Goal: Transaction & Acquisition: Purchase product/service

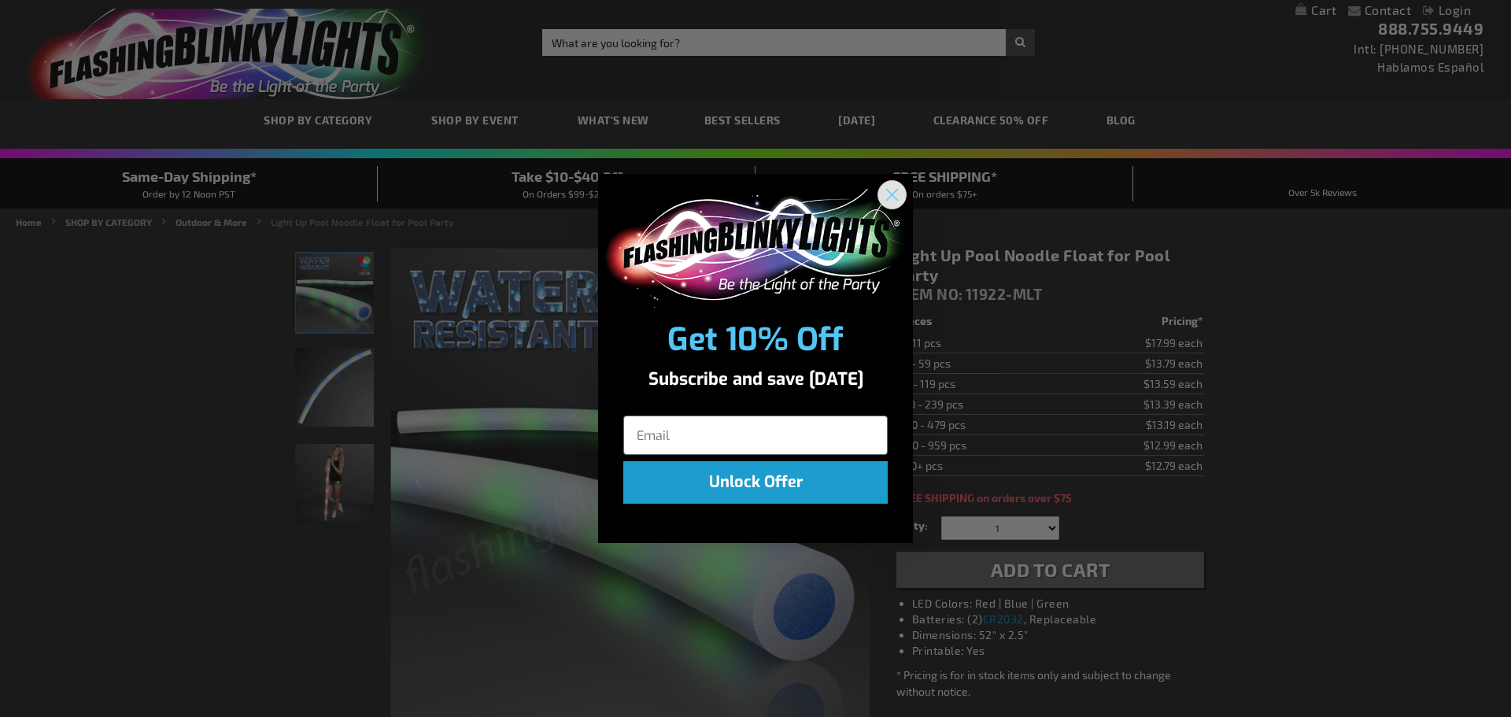
click at [894, 196] on icon "Close dialog" at bounding box center [892, 195] width 11 height 11
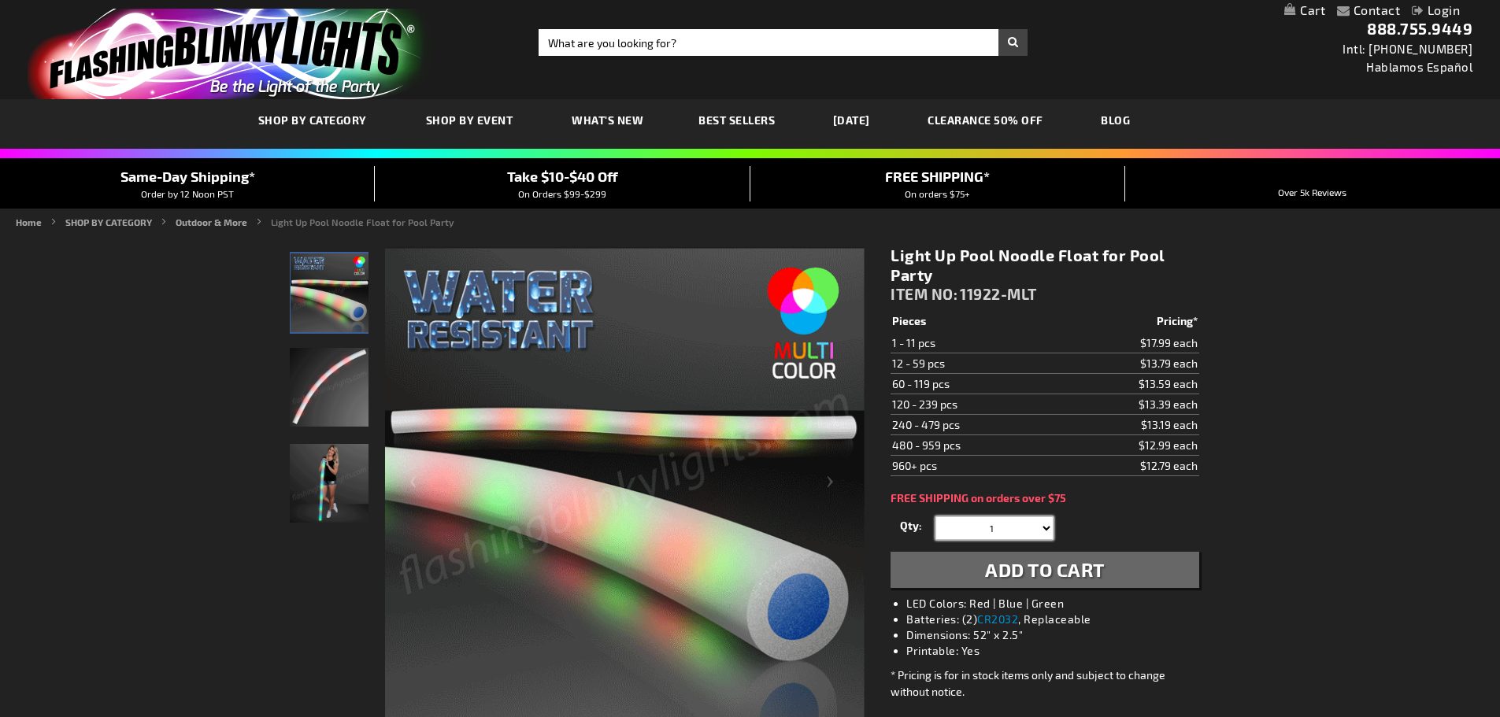
click at [1045, 527] on select "1 2 3 4 5 6 7 8 9 10 11 12 24 36 48 60 72 84 96 108 120" at bounding box center [994, 528] width 118 height 24
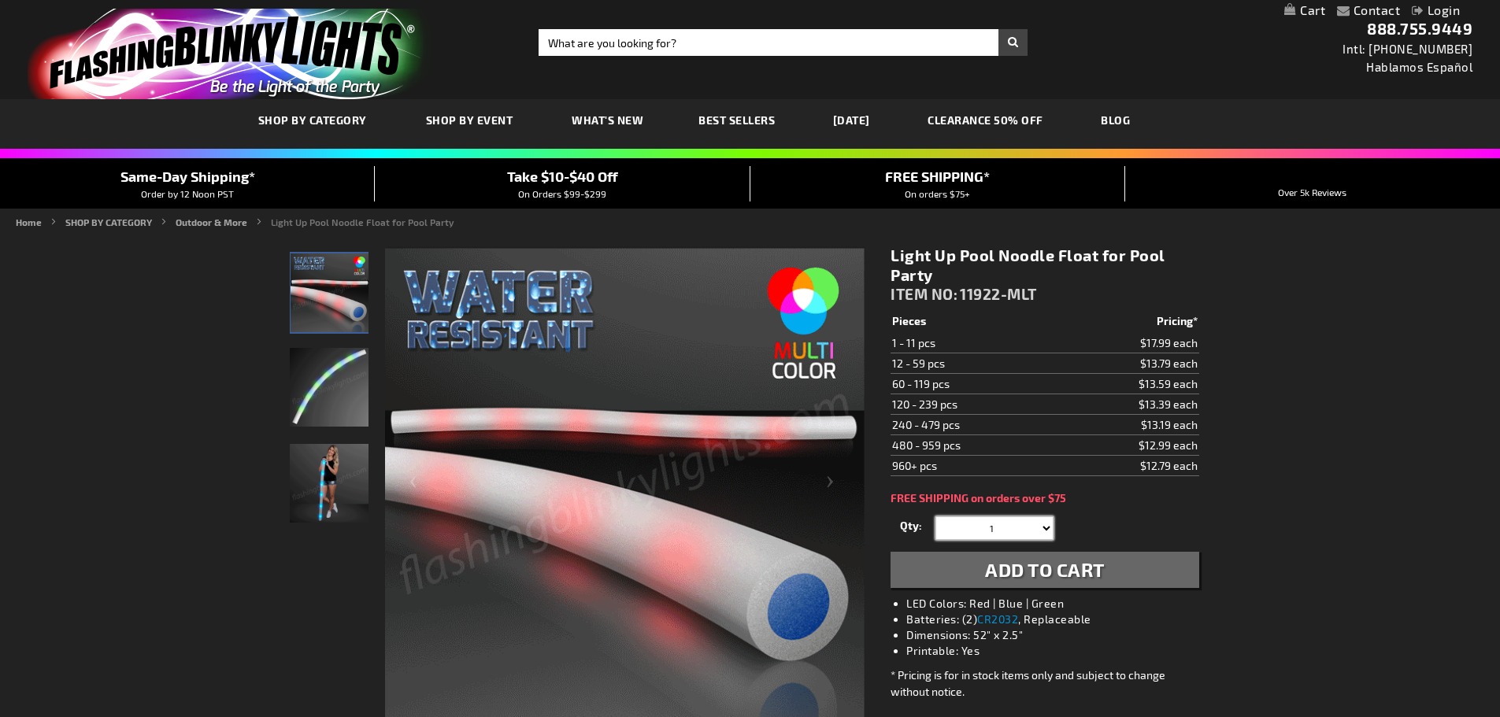
select select "5"
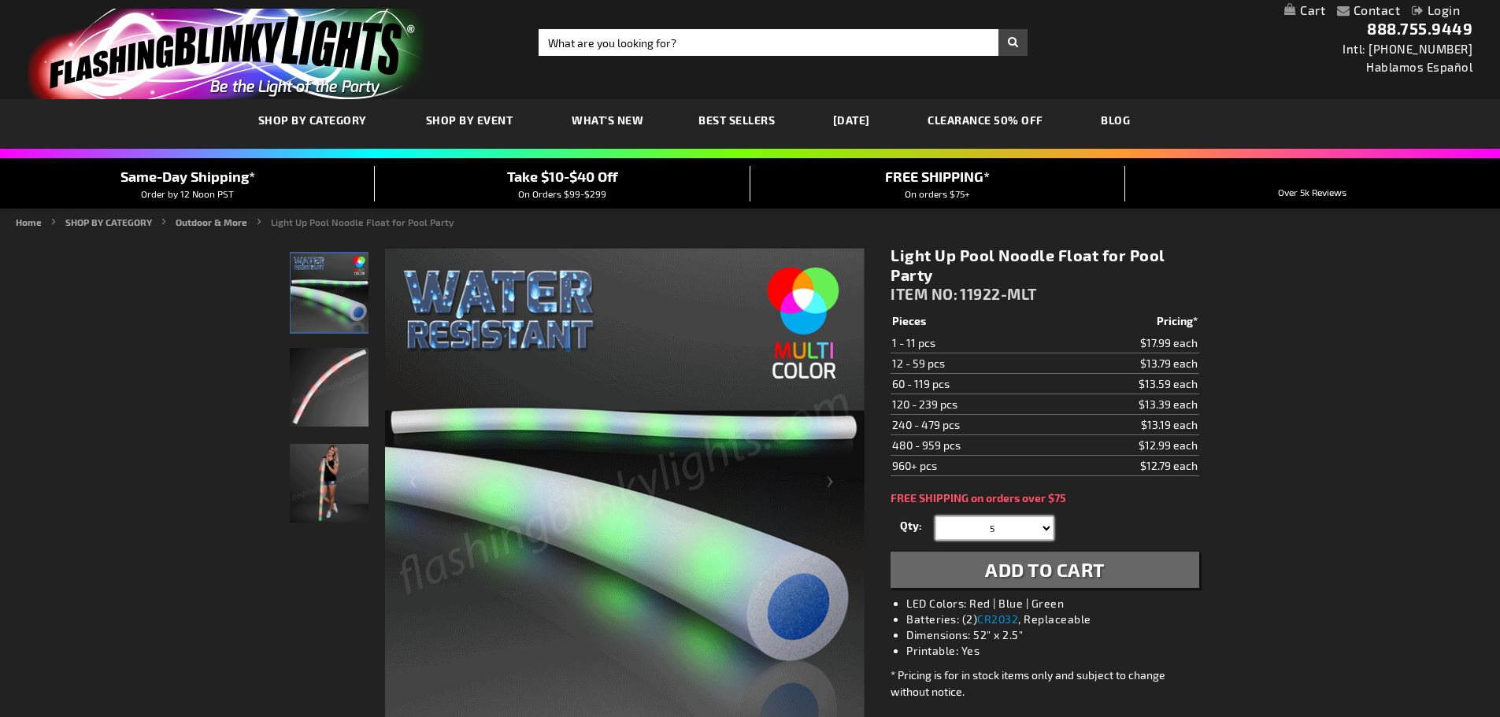
click at [935, 516] on select "1 2 3 4 5 6 7 8 9 10 11 12 24 36 48 60 72 84 96 108 120" at bounding box center [994, 528] width 118 height 24
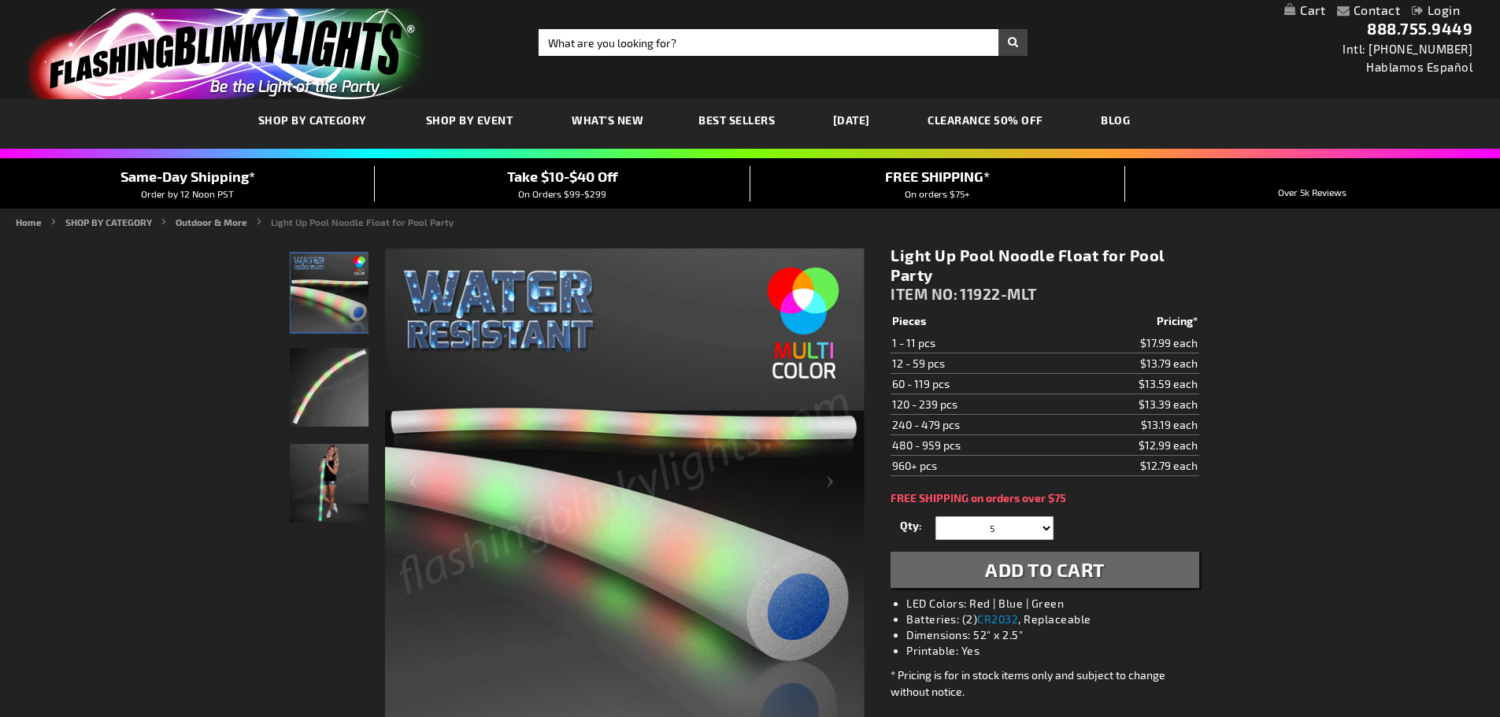
click at [934, 571] on button "Add to Cart" at bounding box center [1044, 570] width 308 height 36
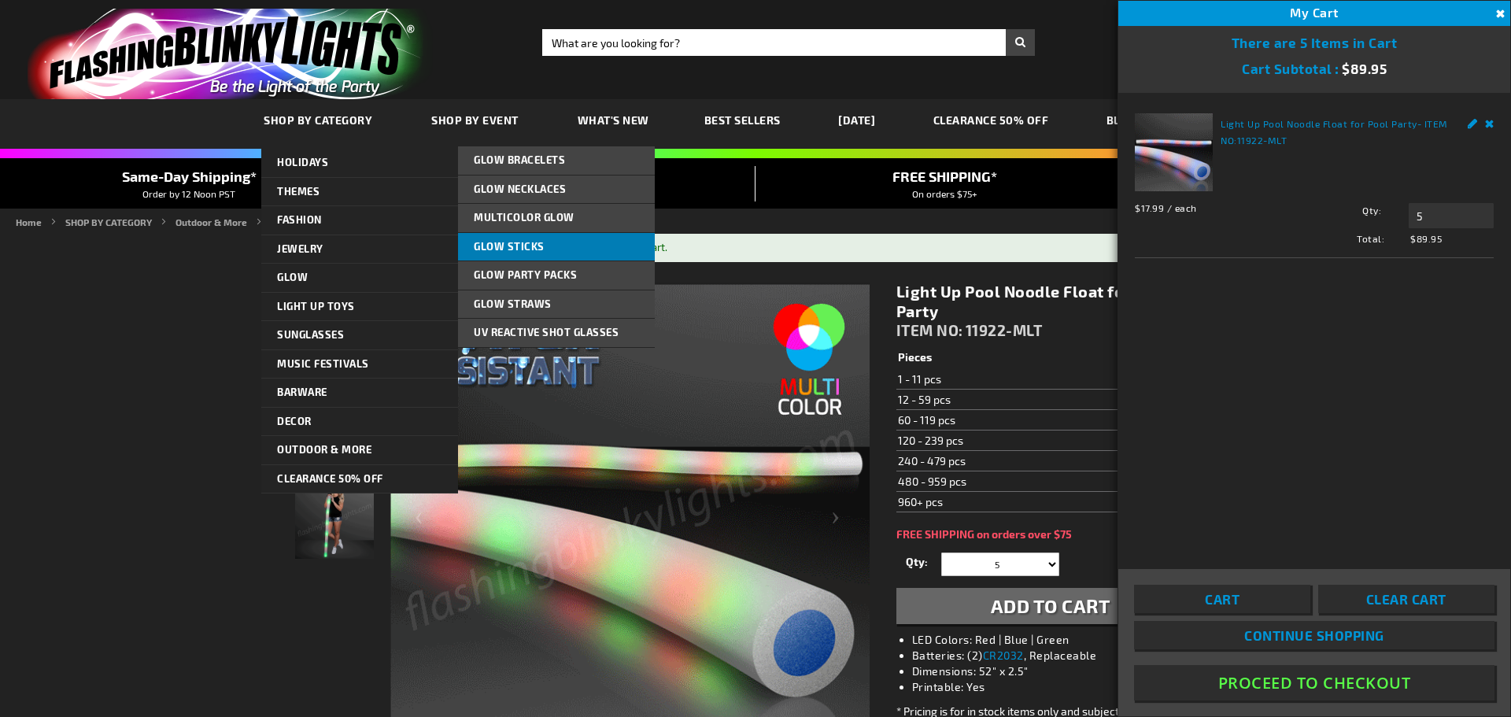
click at [551, 246] on link "Glow Sticks" at bounding box center [556, 247] width 197 height 28
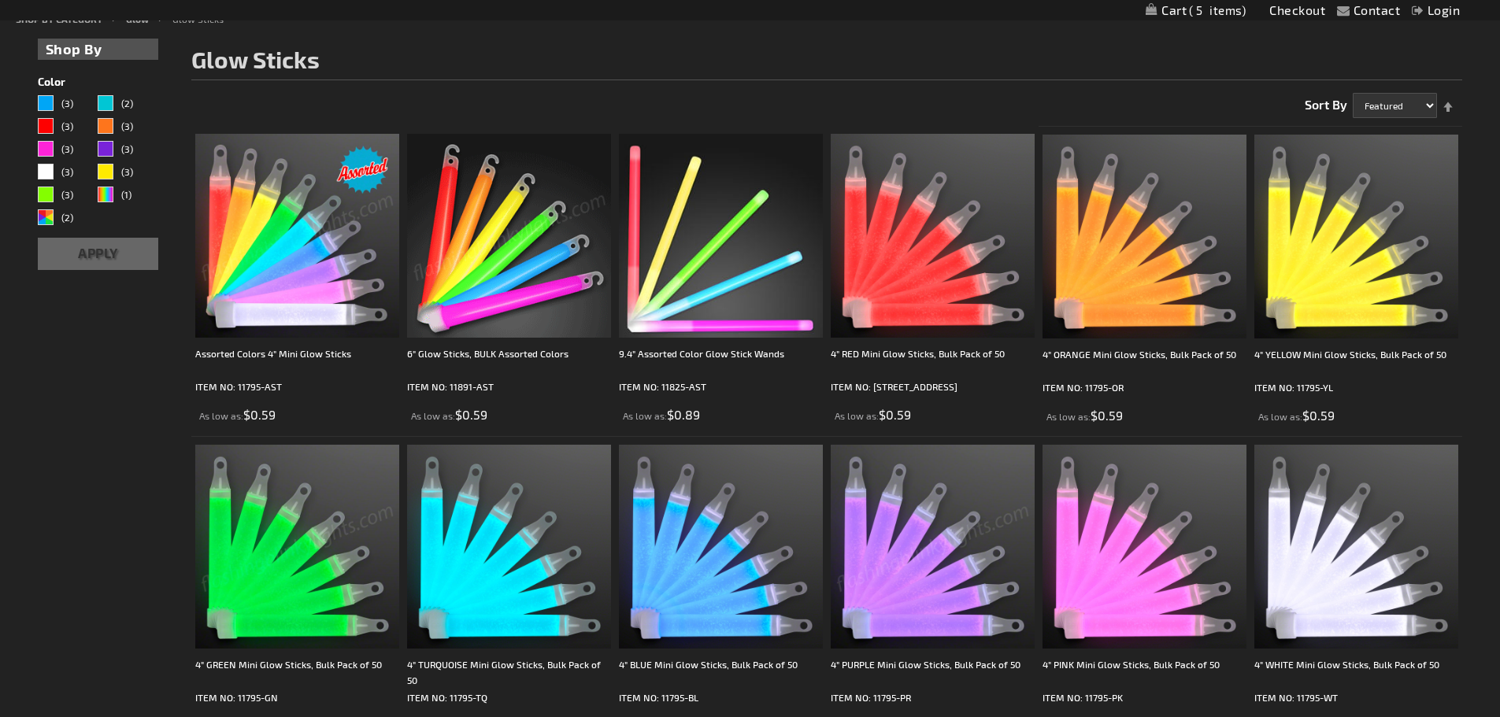
scroll to position [236, 0]
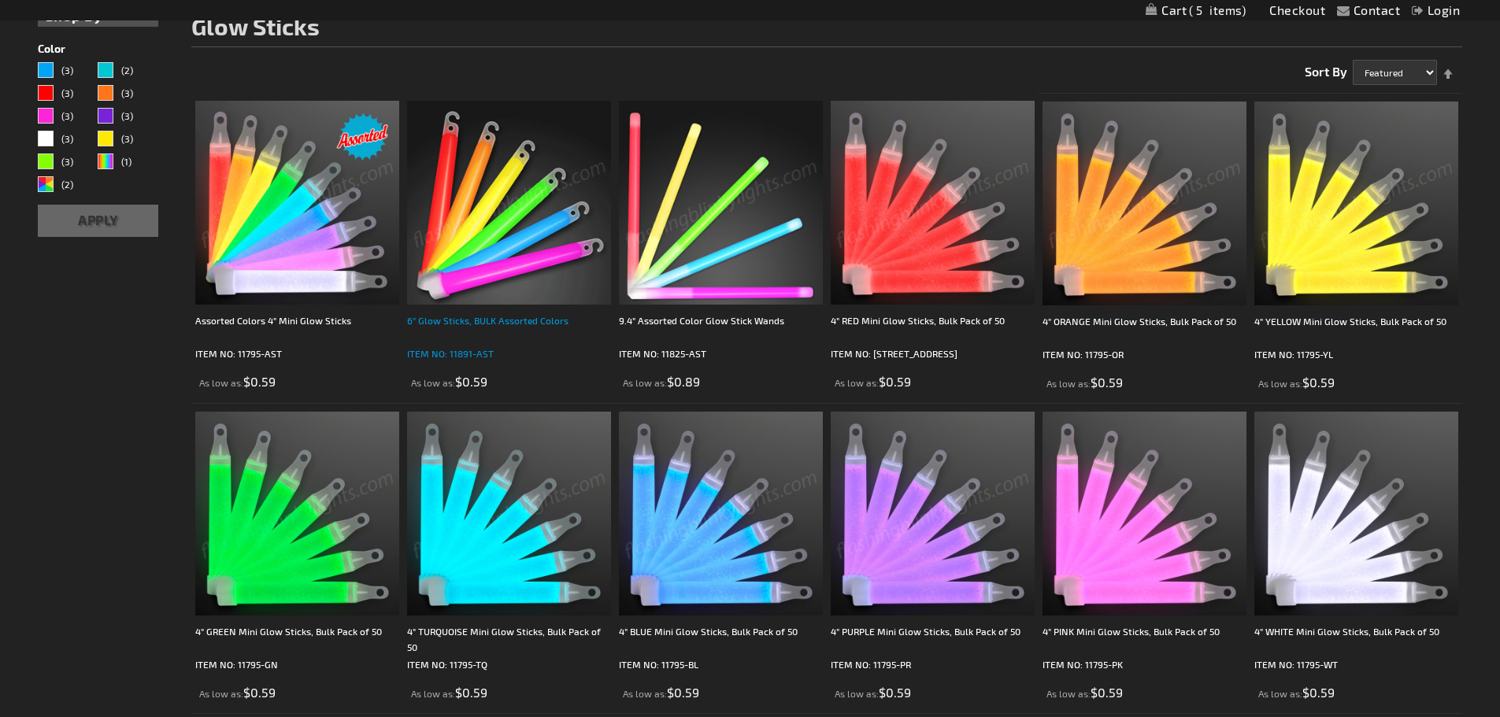
click at [496, 324] on div "6" Glow Sticks, BULK Assorted Colors" at bounding box center [509, 328] width 204 height 31
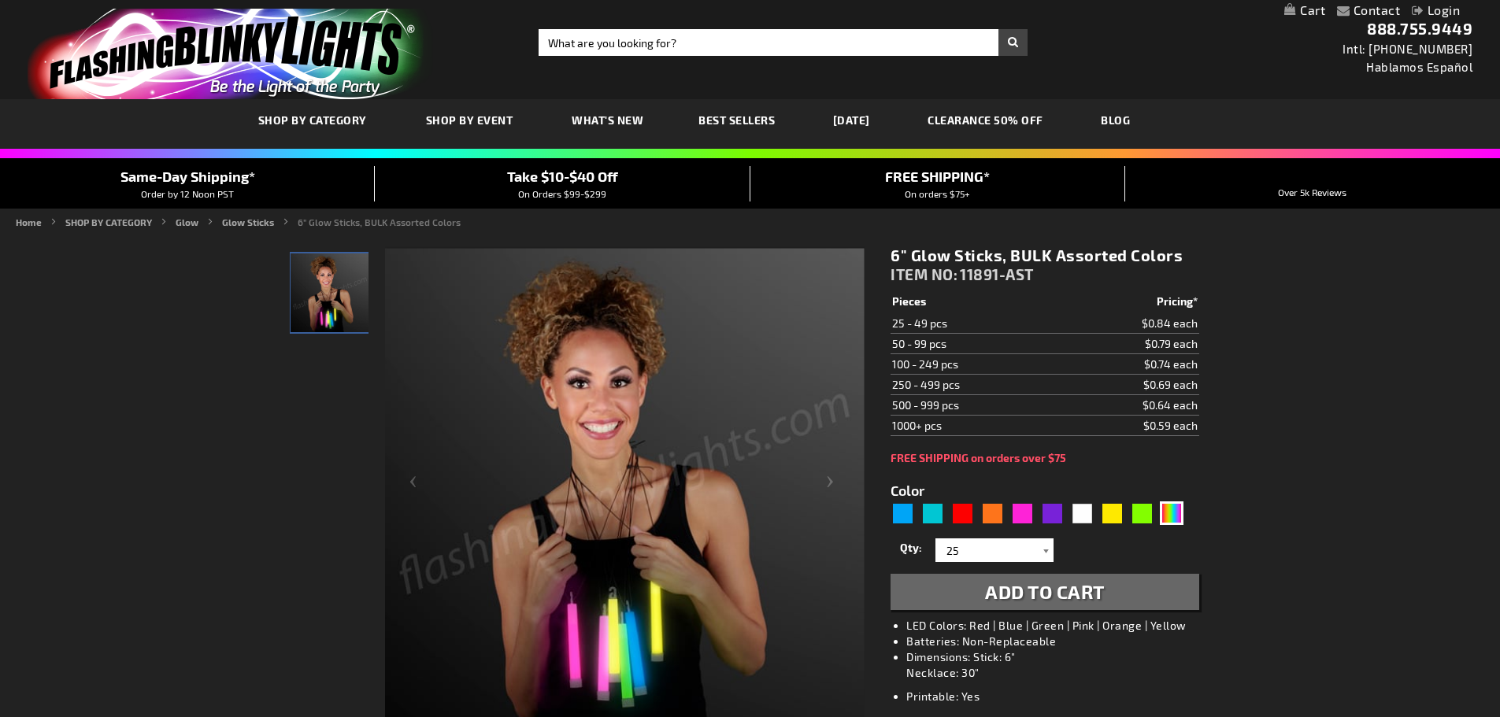
click at [1042, 547] on div at bounding box center [1046, 550] width 16 height 24
click at [986, 645] on div "6" Glow Sticks, BULK Assorted Colors ITEM NO: 11891-AST $0.59 Pieces Pricing* 2…" at bounding box center [1044, 548] width 331 height 628
click at [1048, 550] on div at bounding box center [1046, 550] width 16 height 24
click at [986, 640] on div "6" Glow Sticks, BULK Assorted Colors ITEM NO: 11891-AST $0.59 Pieces Pricing* 2…" at bounding box center [1044, 548] width 331 height 628
click at [1051, 552] on div at bounding box center [1046, 550] width 16 height 24
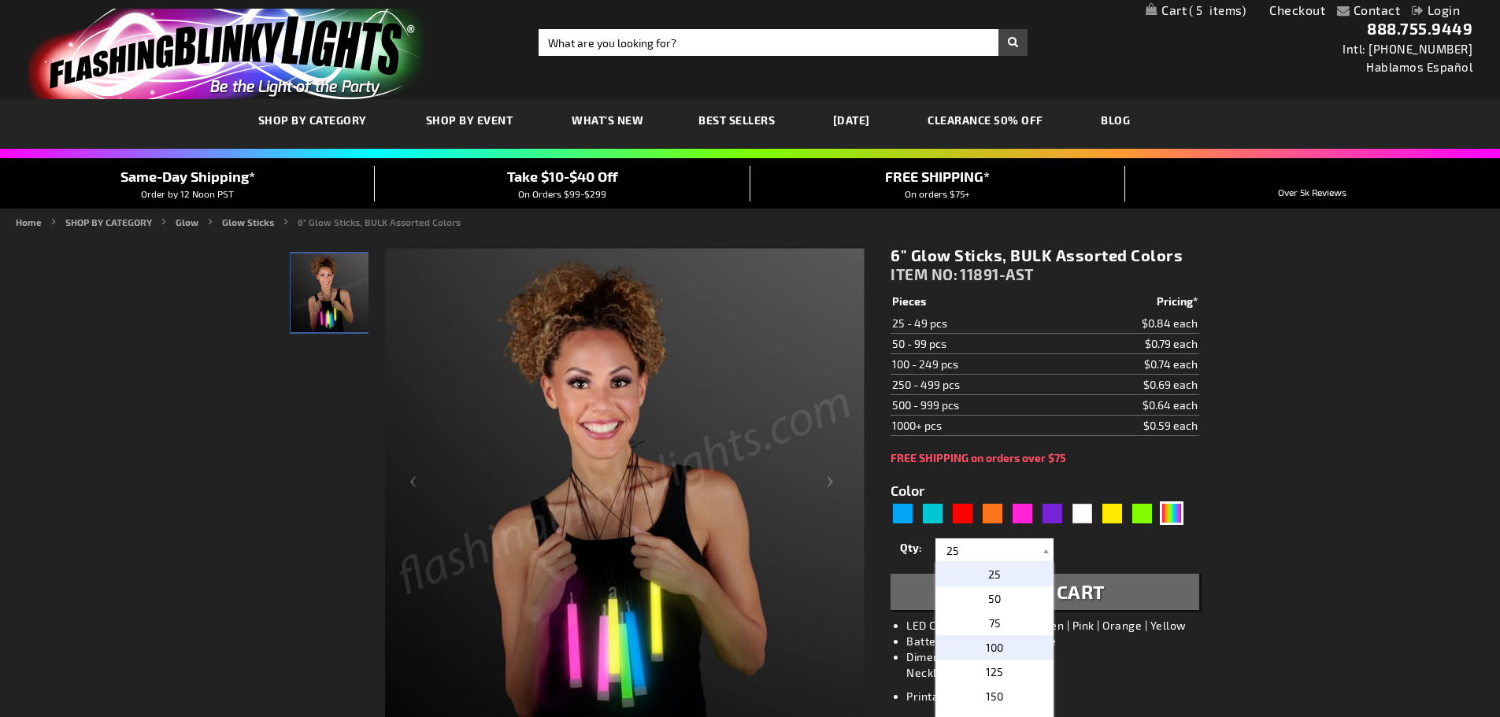
click at [990, 643] on span "100" at bounding box center [994, 647] width 17 height 13
type input "100"
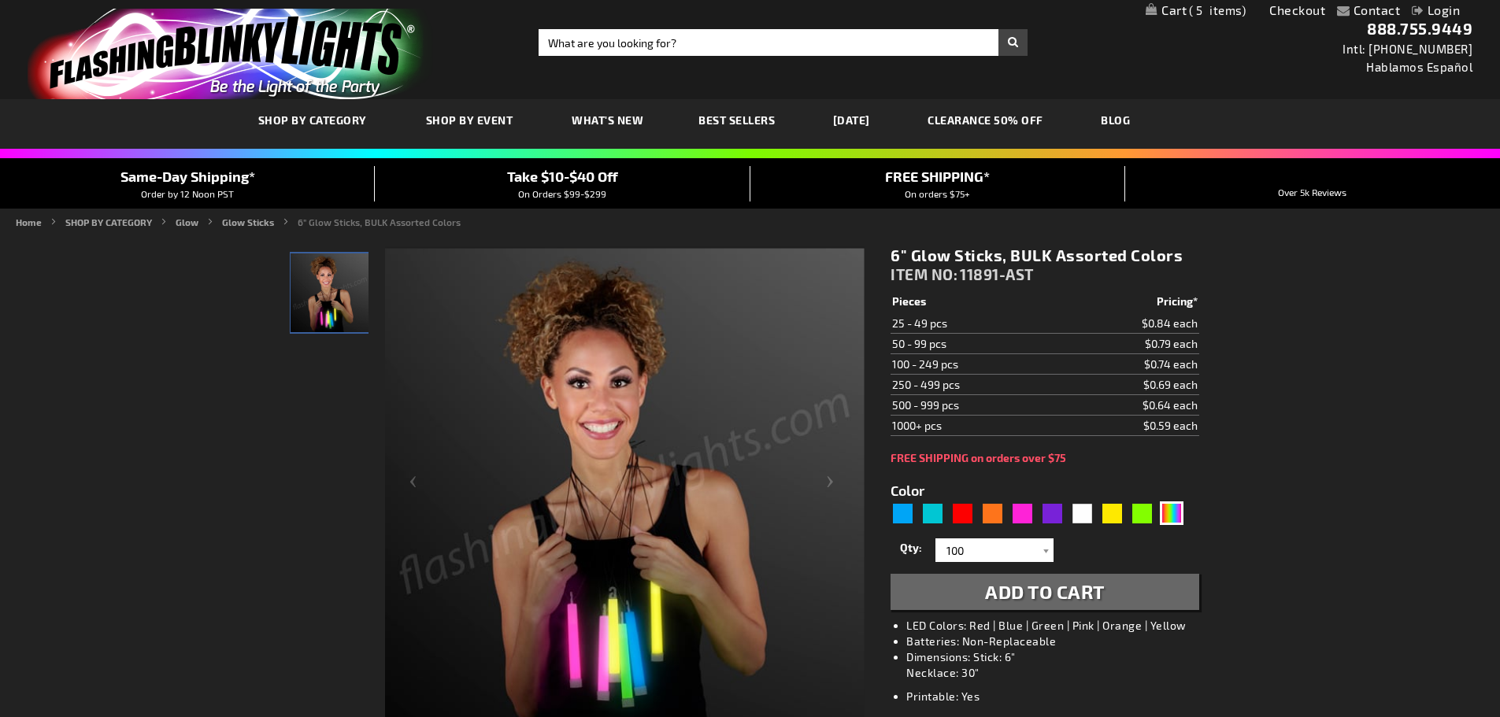
click at [1017, 583] on span "Add to Cart" at bounding box center [1045, 591] width 120 height 23
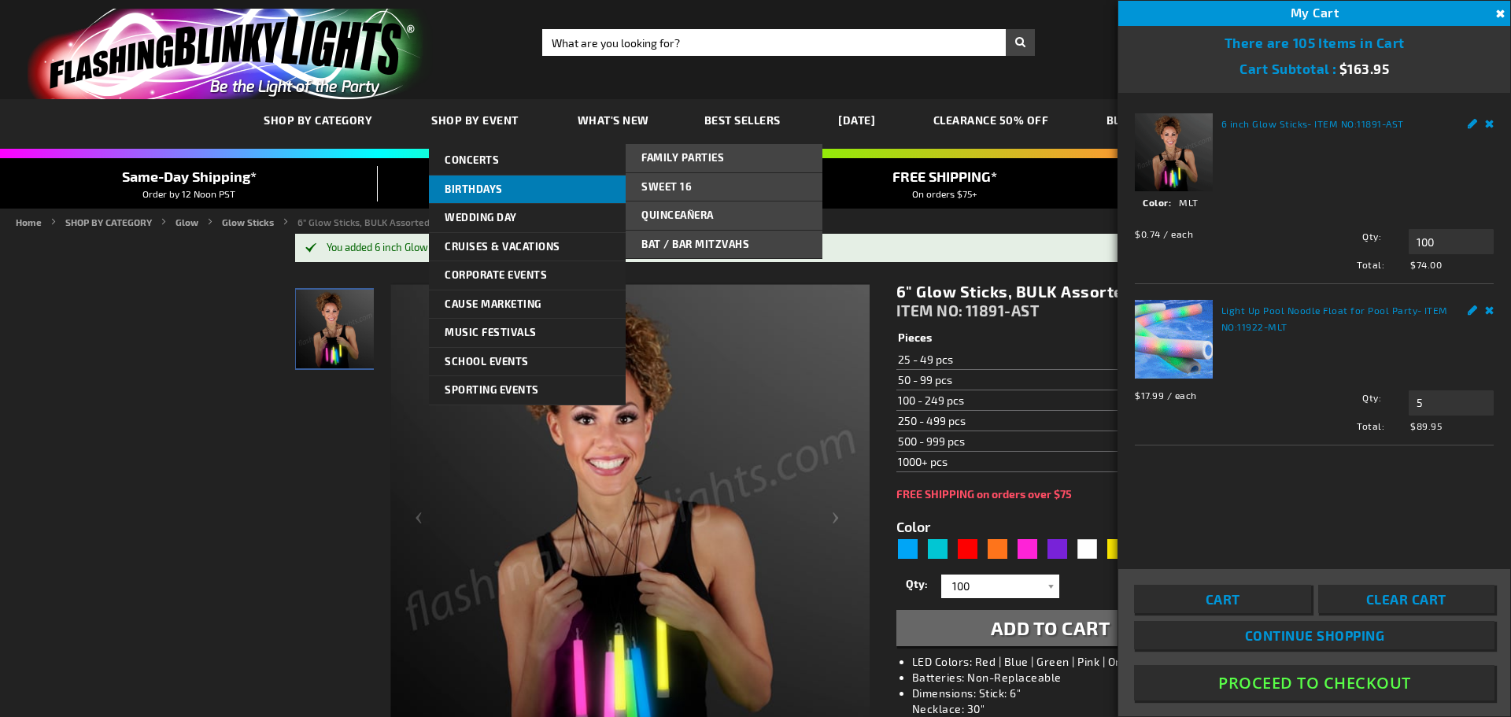
click at [461, 191] on span "Birthdays" at bounding box center [474, 189] width 58 height 13
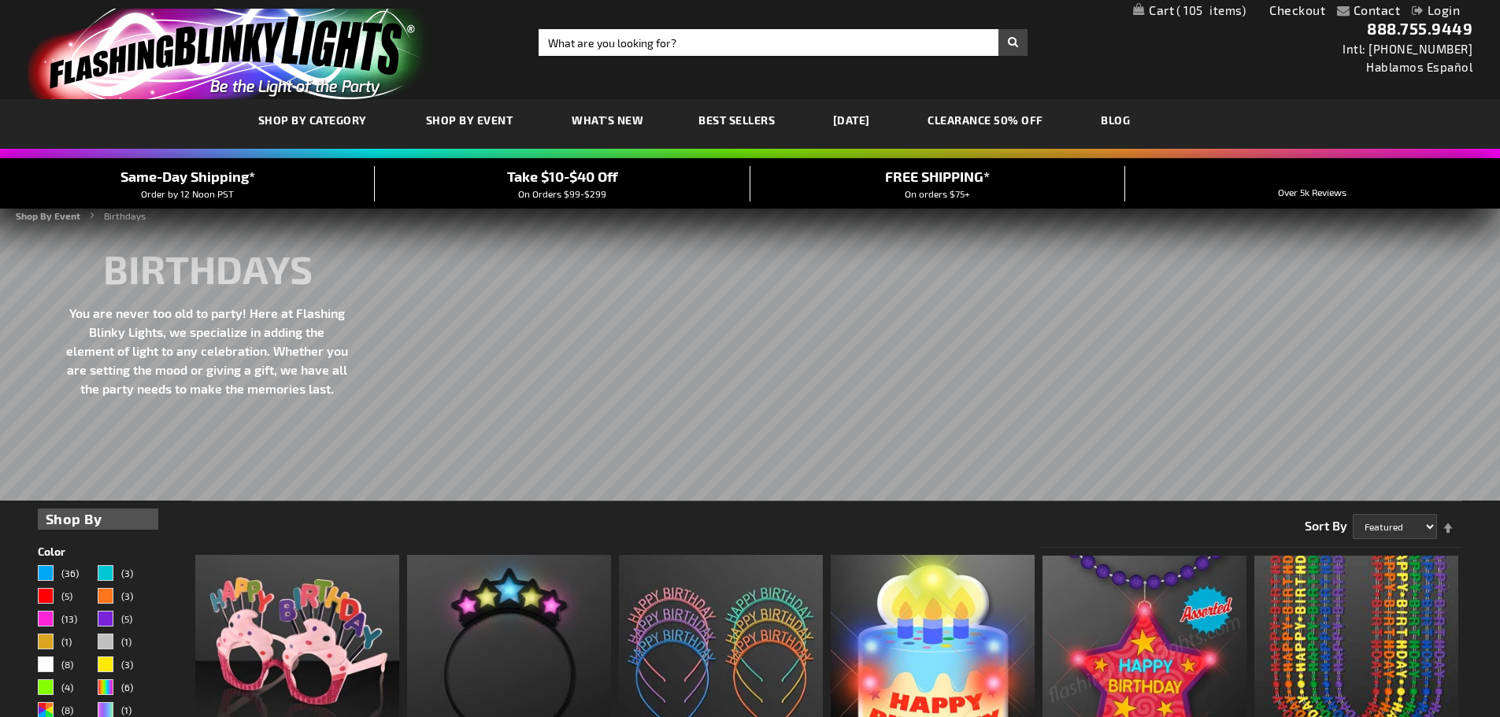
click at [1189, 9] on span "105" at bounding box center [1210, 10] width 69 height 14
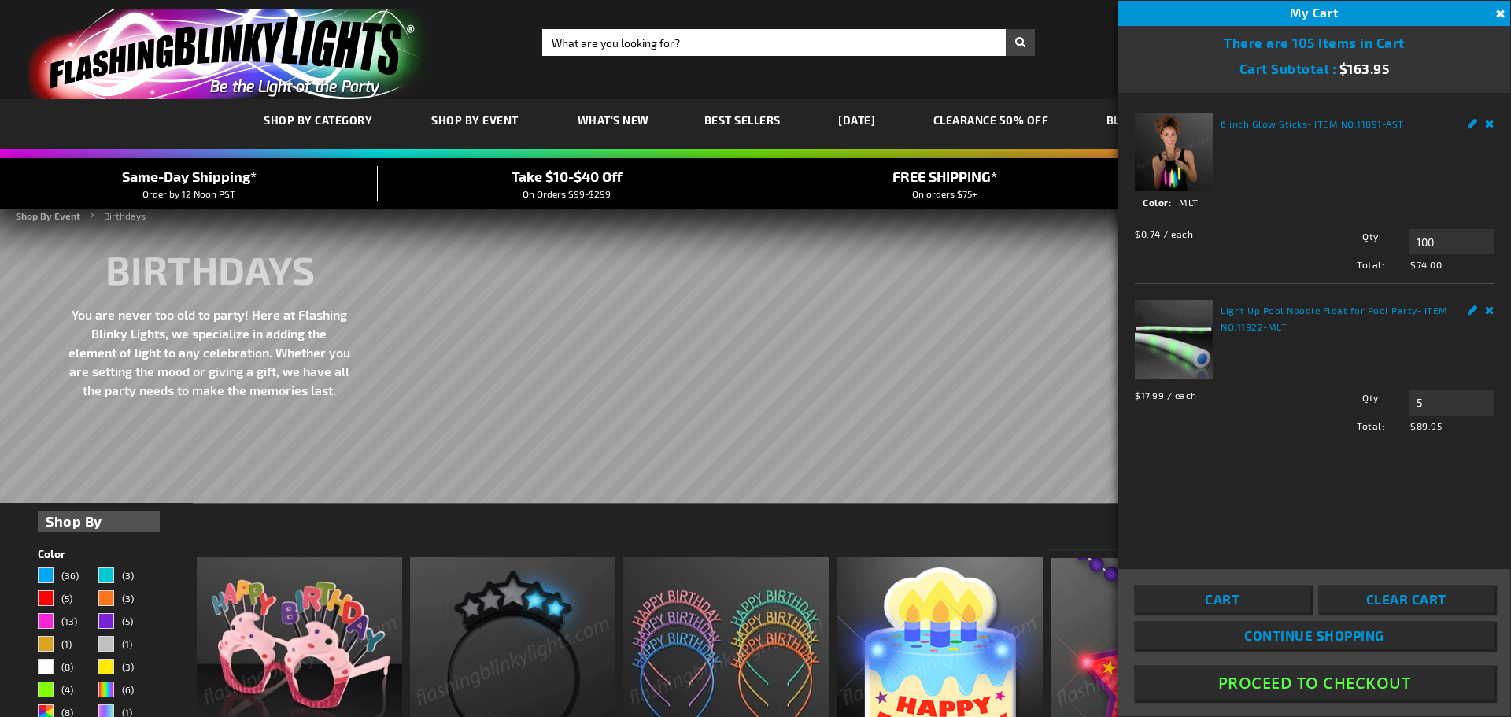
click at [1282, 308] on link "Light Up Pool Noodle Float for Pool Party" at bounding box center [1319, 310] width 197 height 11
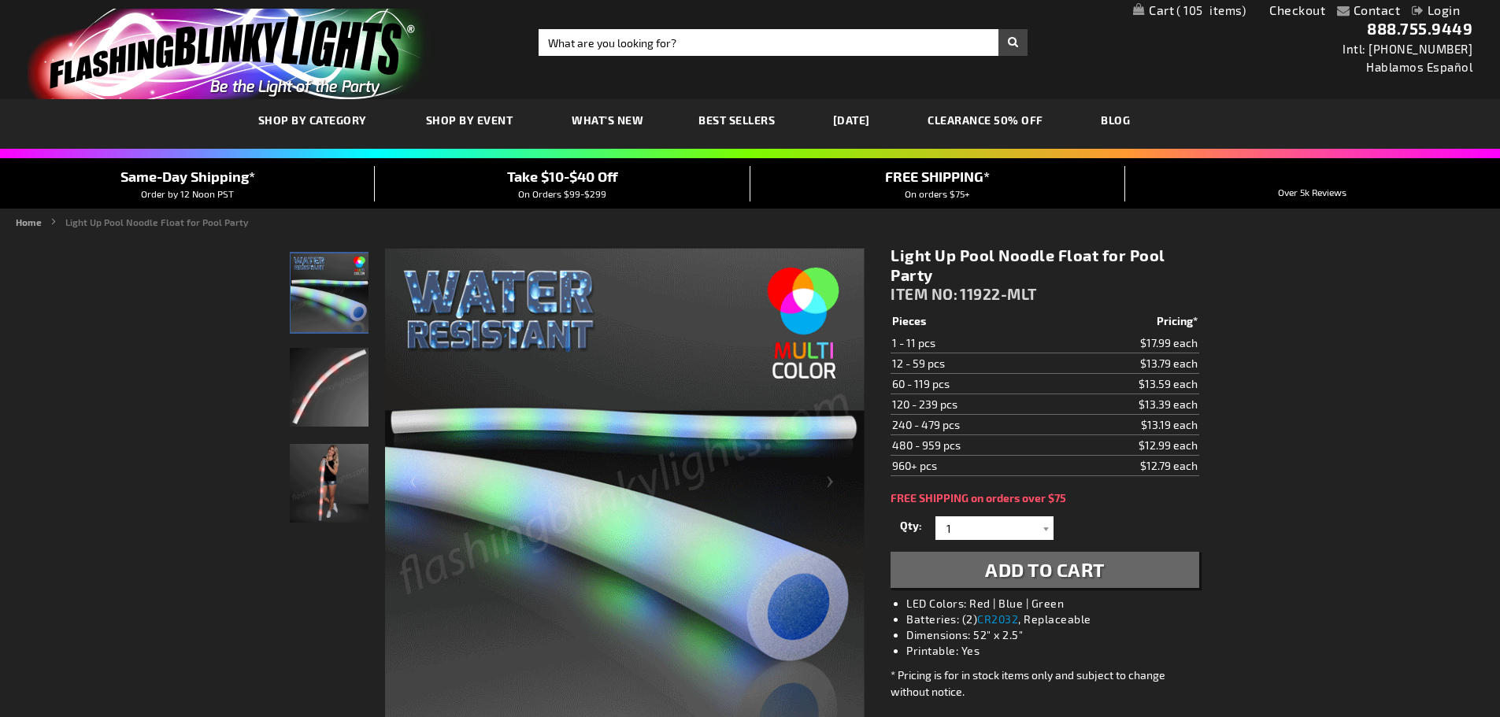
click at [1196, 12] on span "105" at bounding box center [1210, 10] width 69 height 14
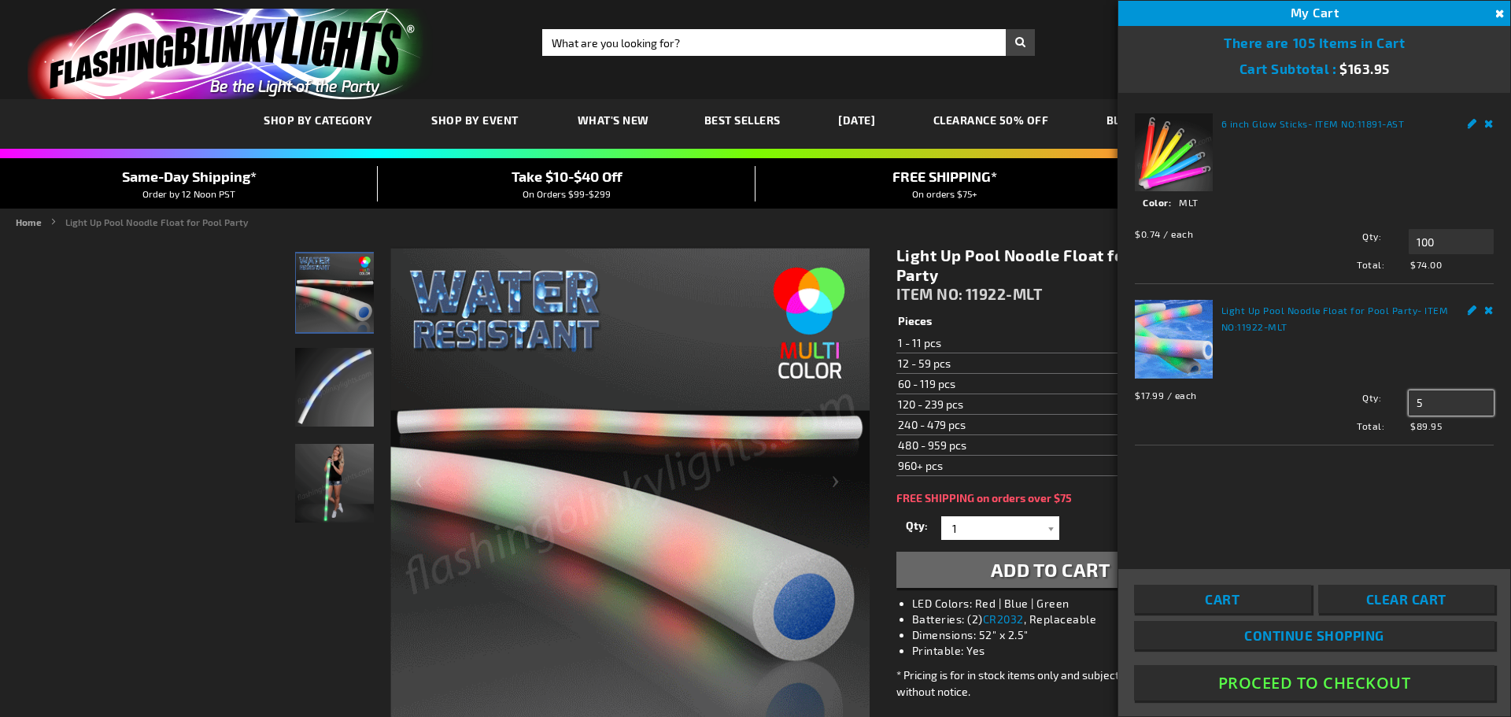
drag, startPoint x: 1427, startPoint y: 401, endPoint x: 1411, endPoint y: 404, distance: 15.9
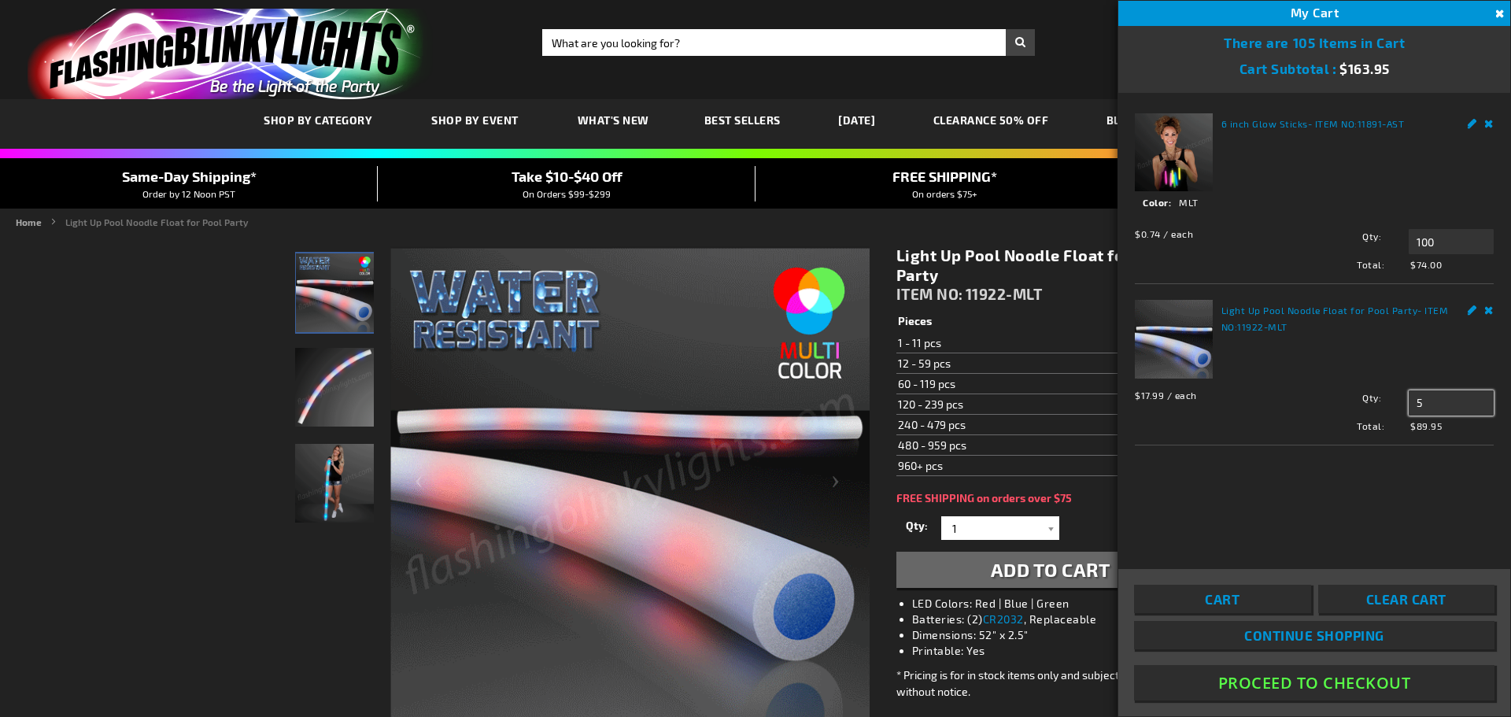
click at [1411, 404] on input "5" at bounding box center [1451, 402] width 85 height 25
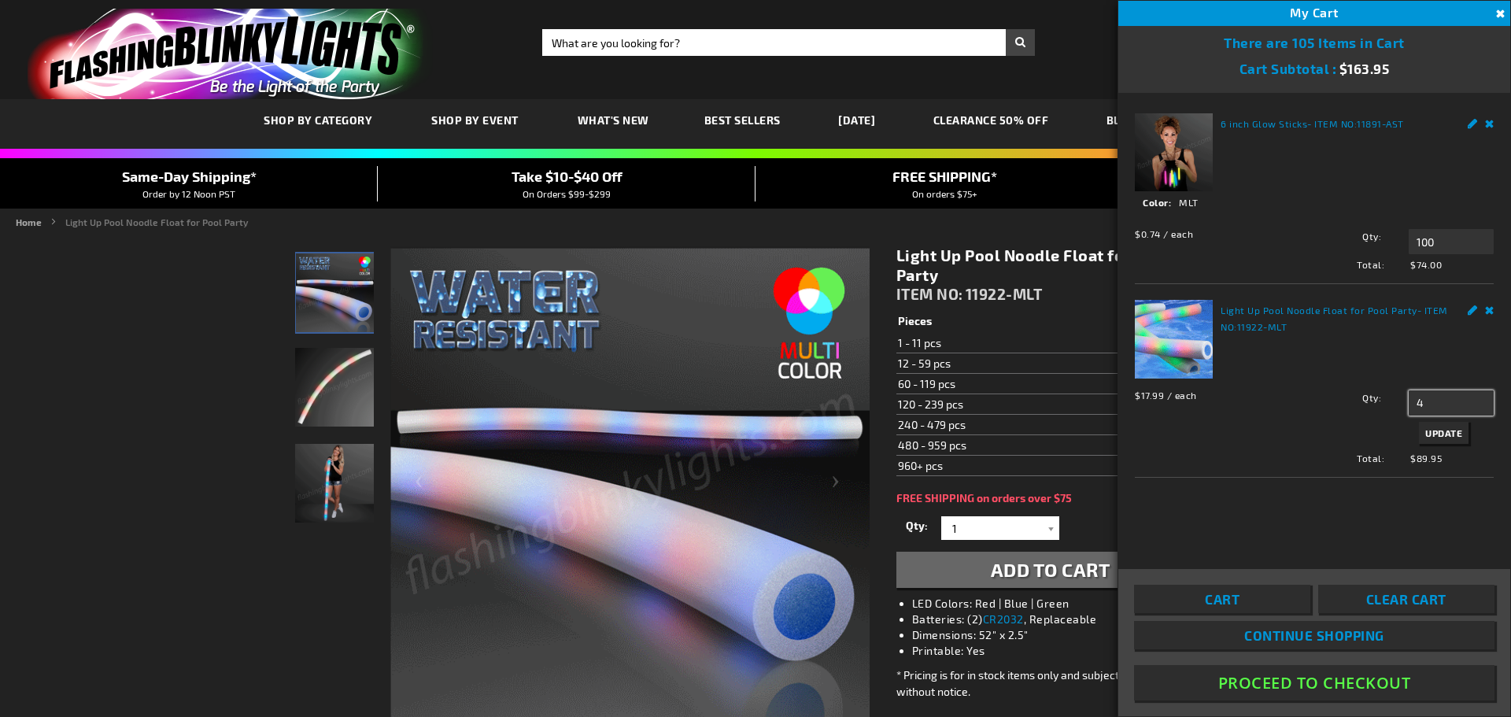
type input "4"
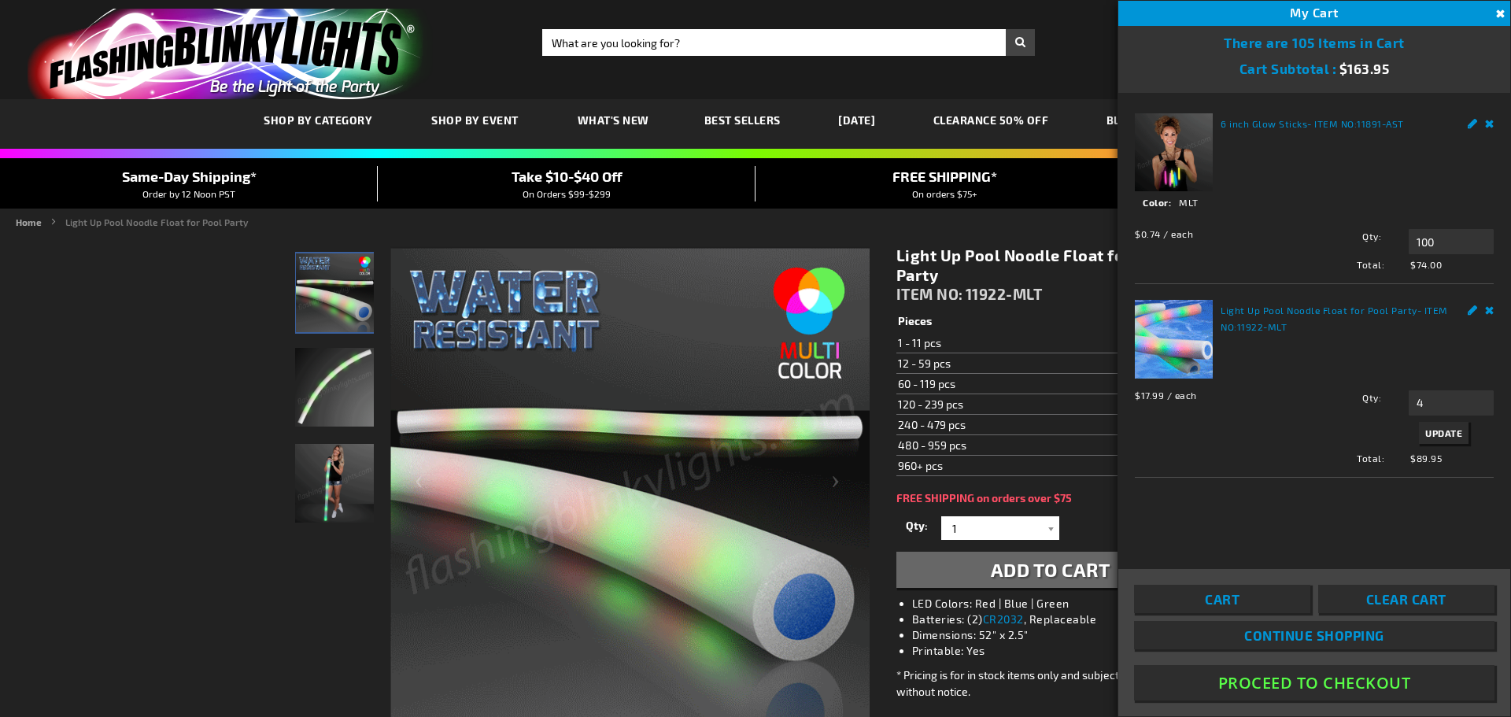
click at [1447, 431] on span "Update" at bounding box center [1444, 432] width 37 height 11
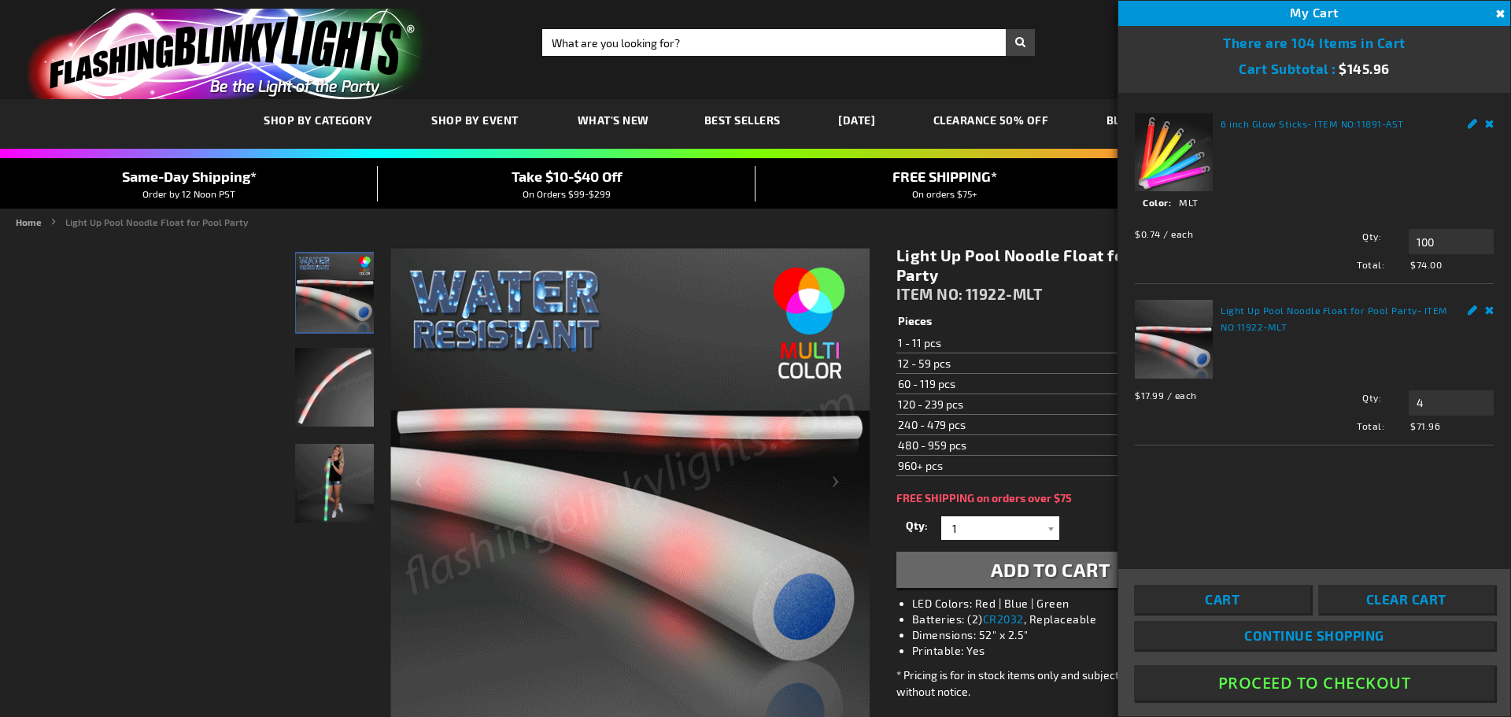
click at [1260, 121] on link "6 inch Glow Sticks" at bounding box center [1264, 123] width 87 height 11
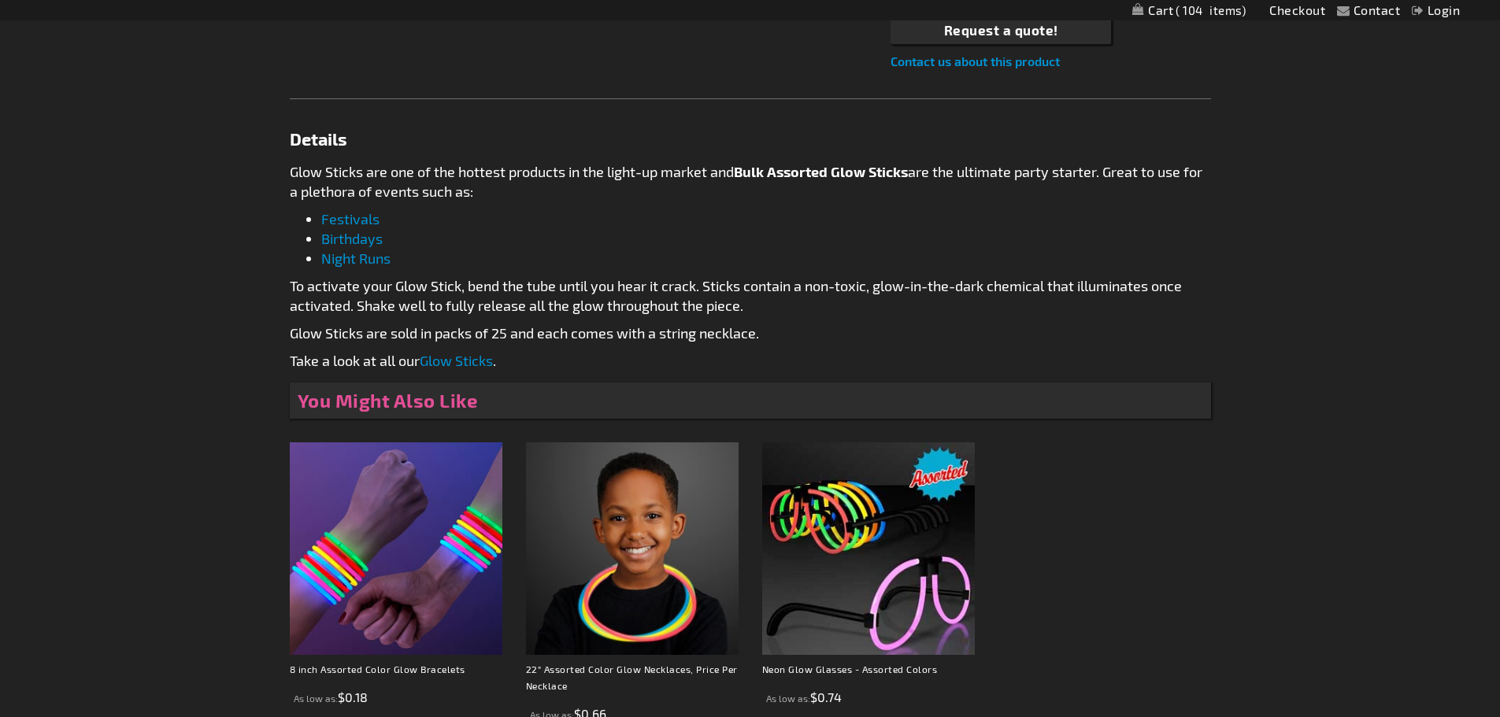
scroll to position [945, 0]
